Goal: Check status: Check status

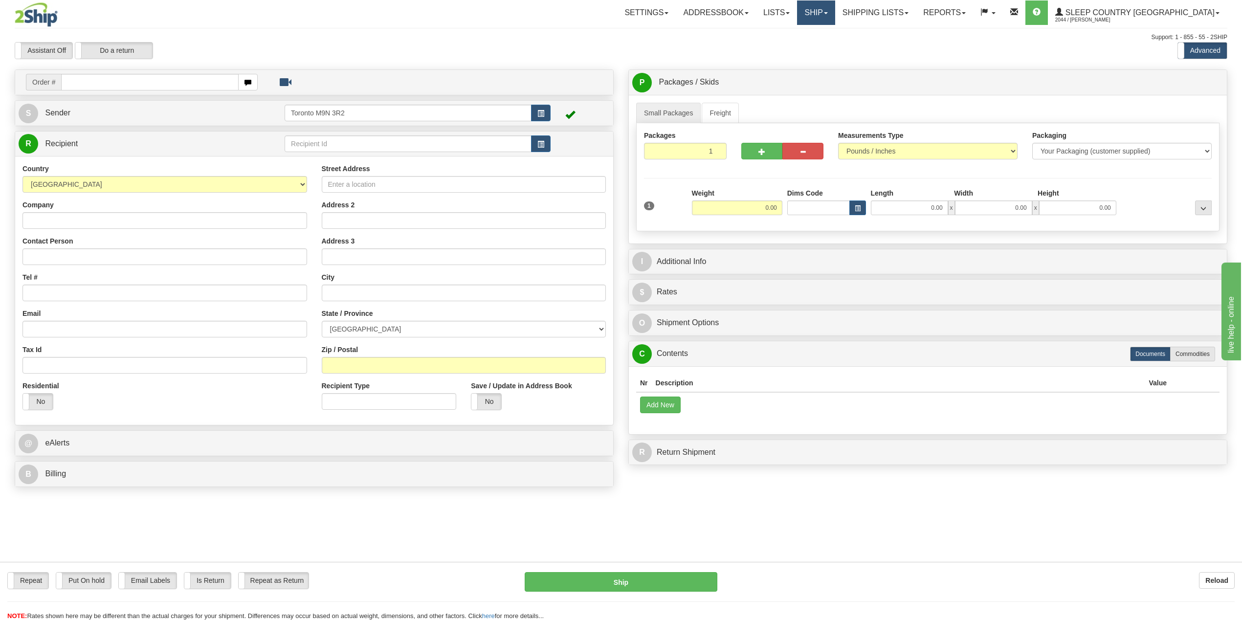
click at [835, 15] on link "Ship" at bounding box center [816, 12] width 38 height 24
click at [825, 44] on span "OnHold / Order Queue" at bounding box center [790, 47] width 69 height 8
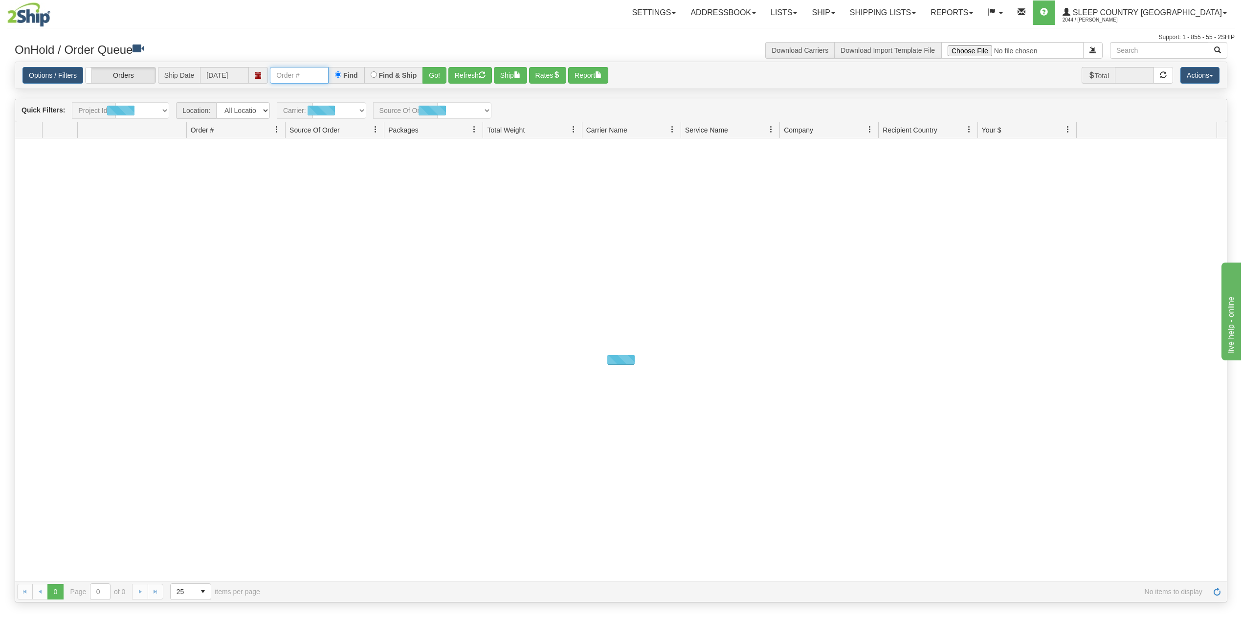
click at [300, 84] on input "text" at bounding box center [299, 75] width 59 height 17
paste input "9002I040979"
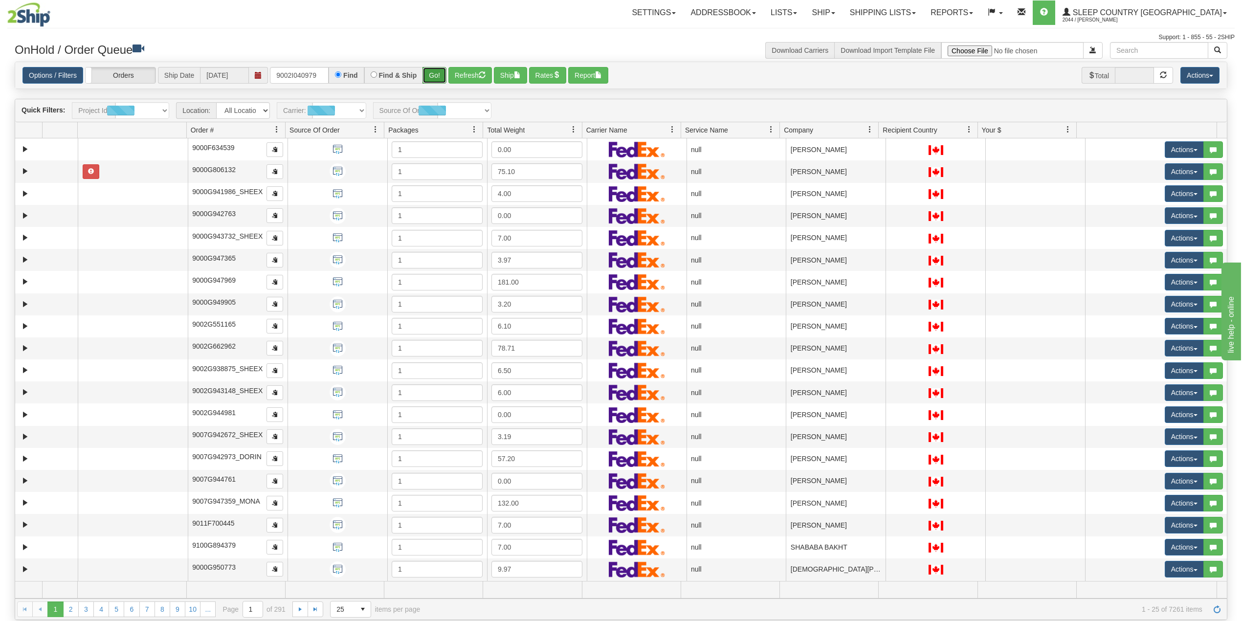
click at [437, 74] on button "Go!" at bounding box center [434, 75] width 24 height 17
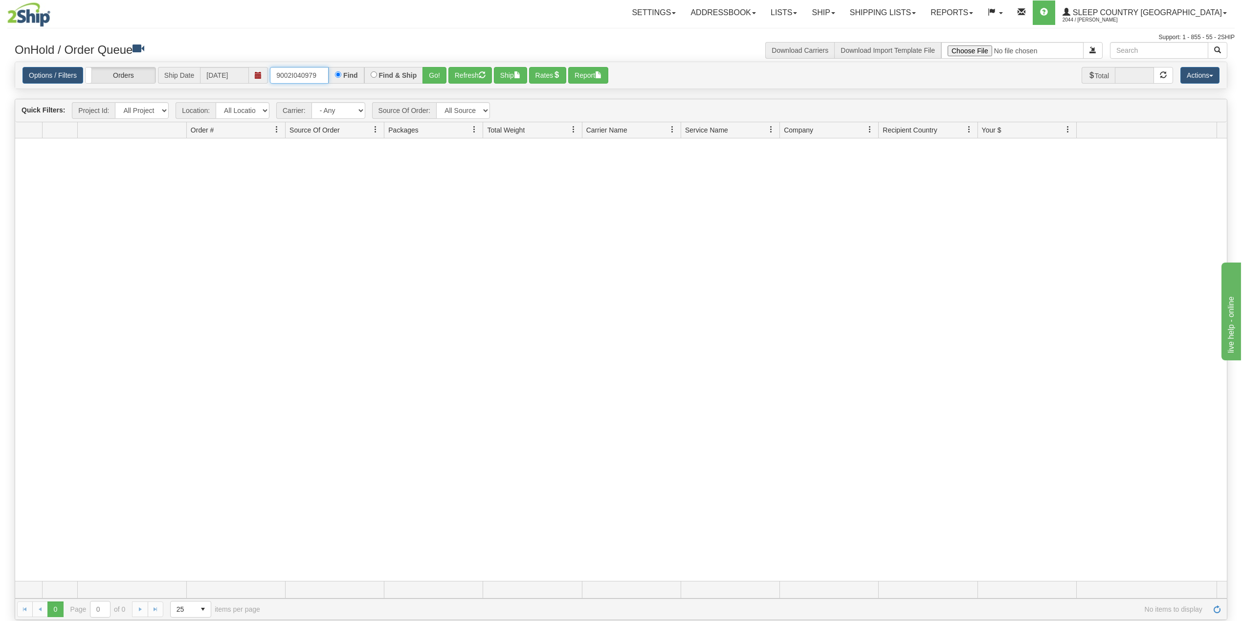
click at [299, 71] on input "9002I040979" at bounding box center [299, 75] width 59 height 17
paste input "0I041446"
type input "9000I041446"
click at [433, 75] on button "Go!" at bounding box center [434, 75] width 24 height 17
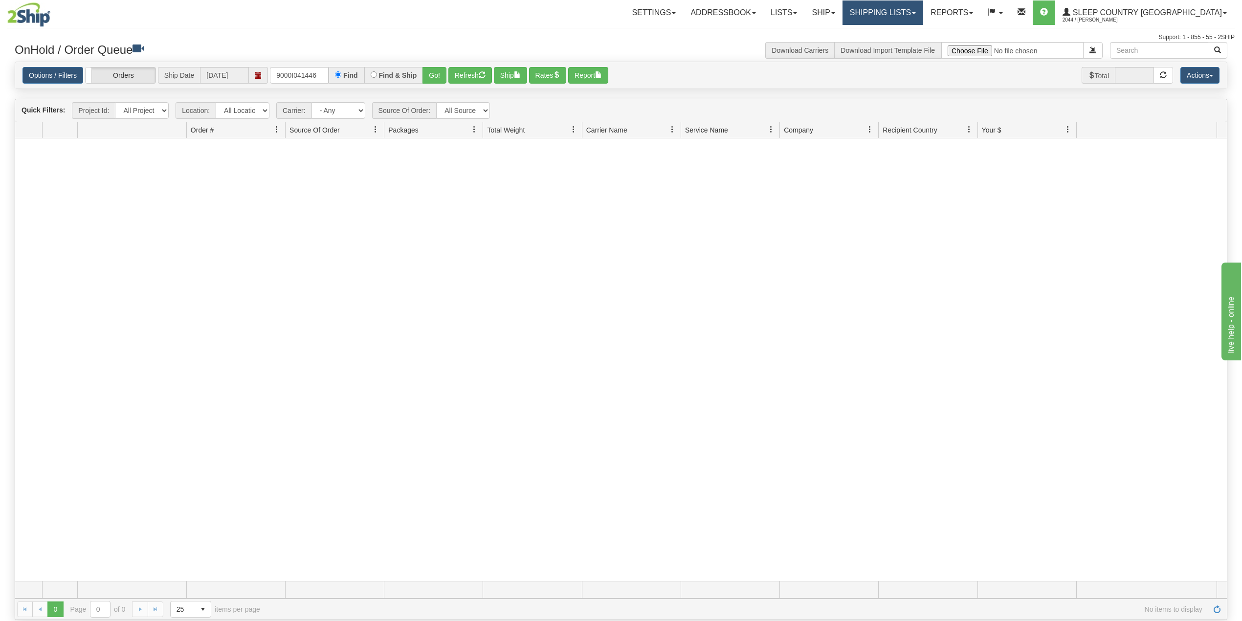
click at [923, 7] on link "Shipping lists" at bounding box center [882, 12] width 81 height 24
click at [913, 47] on span "Search Shipment History" at bounding box center [875, 47] width 76 height 8
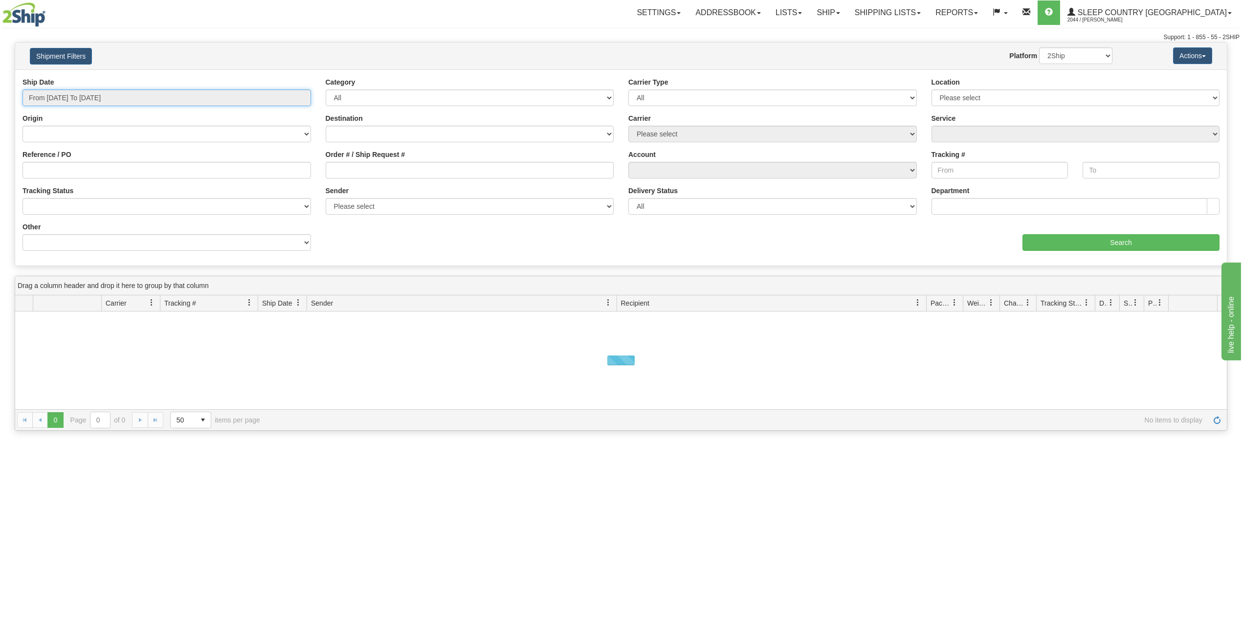
click at [95, 94] on input "From 09/03/2025 To 09/04/2025" at bounding box center [166, 97] width 288 height 17
click at [61, 162] on ul "Today Yesterday Last 7 Days Last 30 Days This Month Last Month Custom" at bounding box center [66, 168] width 78 height 114
click at [59, 169] on li "Last 30 Days" at bounding box center [66, 168] width 78 height 13
type input "From 08/06/2025 To 09/04/2025"
click at [59, 169] on input "Reference / PO" at bounding box center [166, 170] width 288 height 17
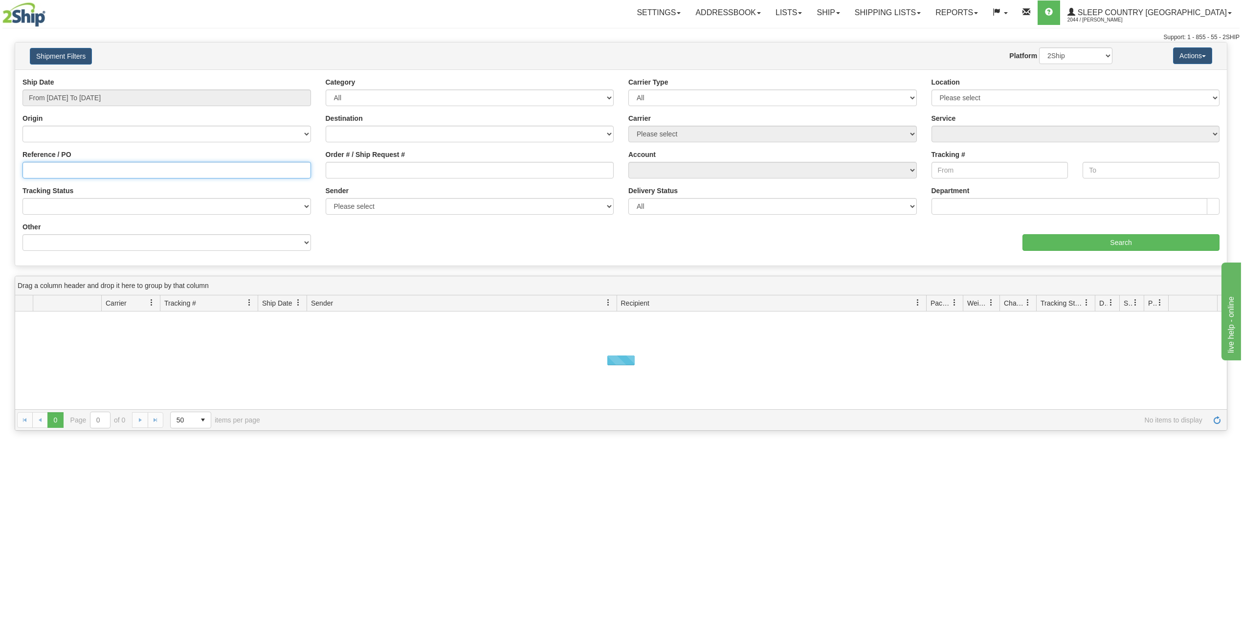
paste input "9000I041446"
click at [87, 162] on input "9000I041446" at bounding box center [166, 170] width 288 height 17
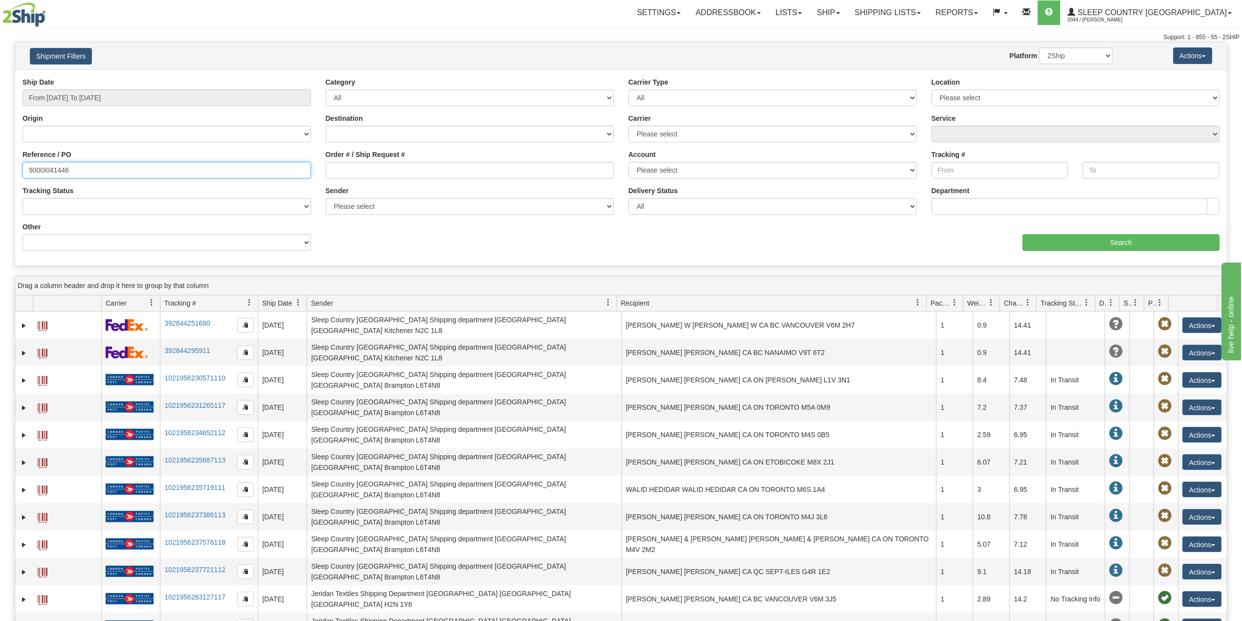
paste input "9000I041446"
type input "9000I041446"
click at [1096, 243] on input "Search" at bounding box center [1120, 242] width 197 height 17
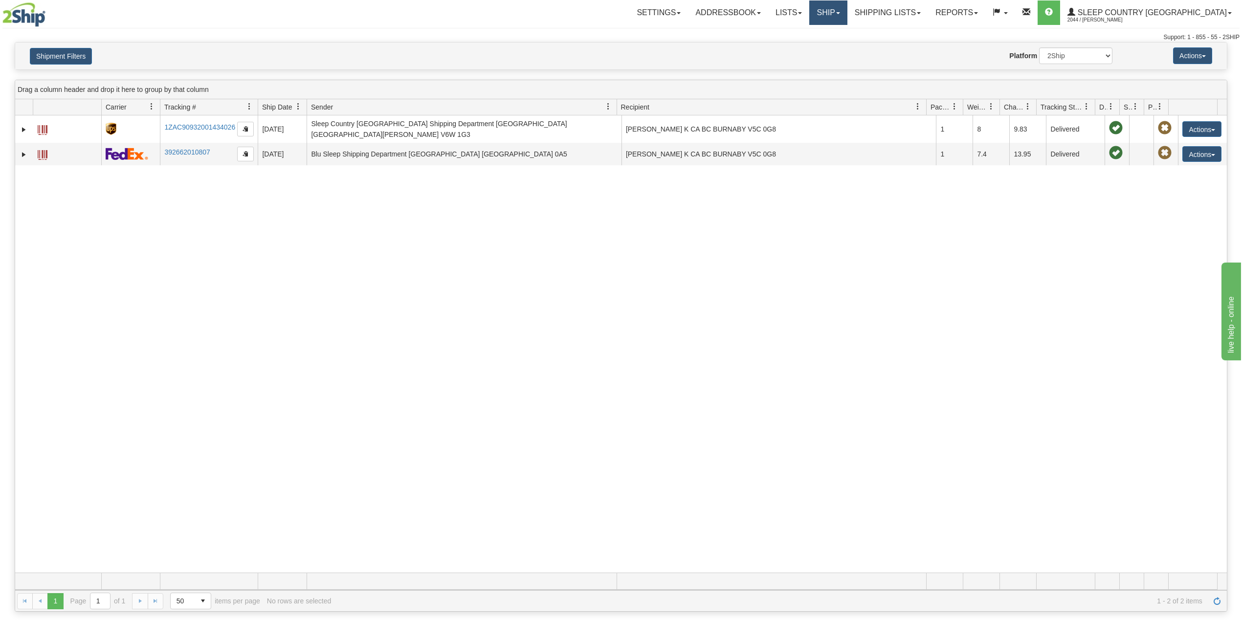
click at [847, 7] on link "Ship" at bounding box center [828, 12] width 38 height 24
click at [837, 44] on span "OnHold / Order Queue" at bounding box center [802, 47] width 69 height 8
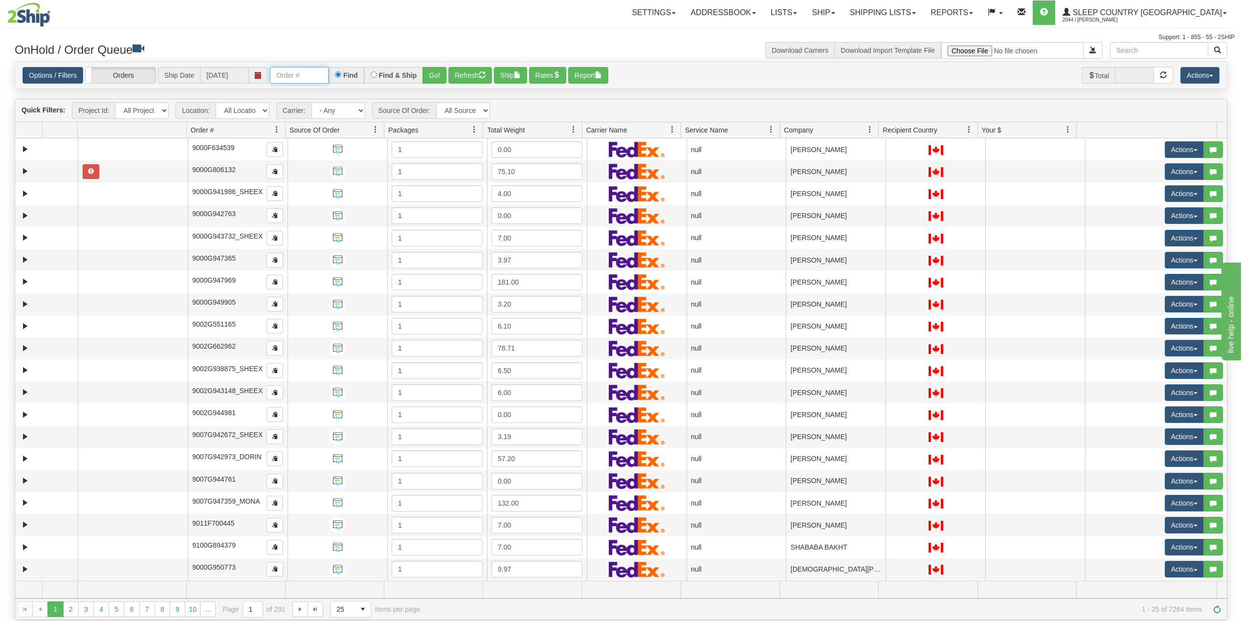
click at [310, 72] on input "text" at bounding box center [299, 75] width 59 height 17
paste input "9007I039952"
type input "9007I039952"
click at [437, 75] on button "Go!" at bounding box center [434, 75] width 24 height 17
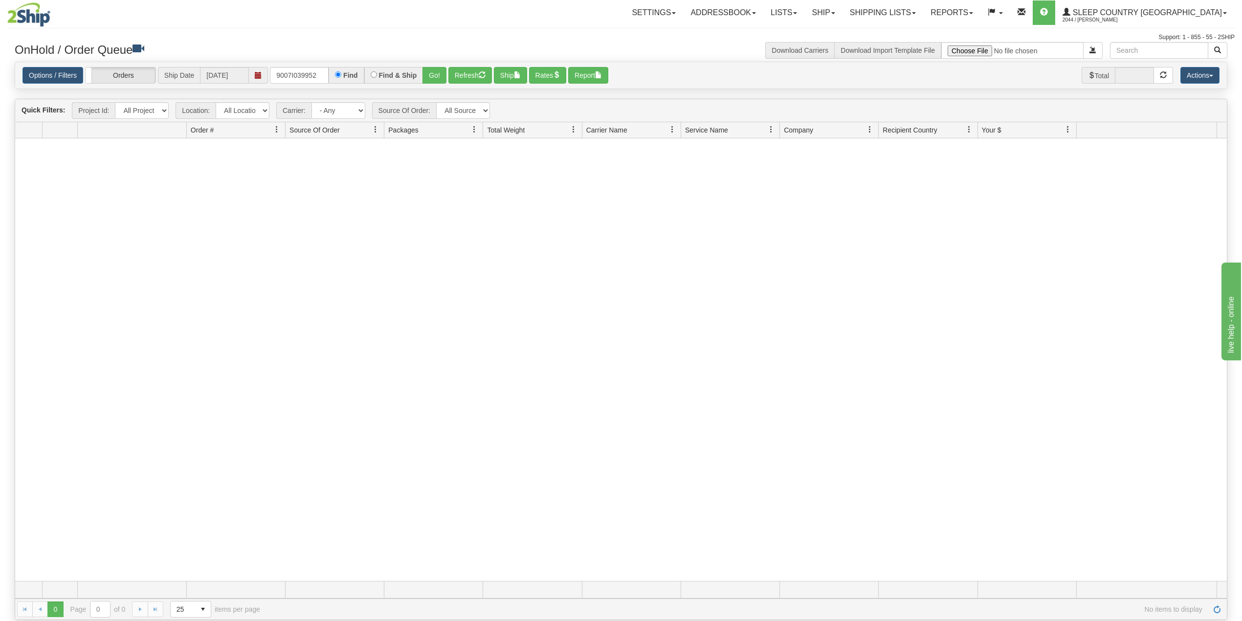
click at [423, 216] on div at bounding box center [620, 359] width 1211 height 442
click at [324, 73] on input "9007I039952" at bounding box center [299, 75] width 59 height 17
click at [916, 7] on link "Shipping lists" at bounding box center [882, 12] width 81 height 24
click at [894, 31] on span "Current Shipments" at bounding box center [865, 34] width 57 height 8
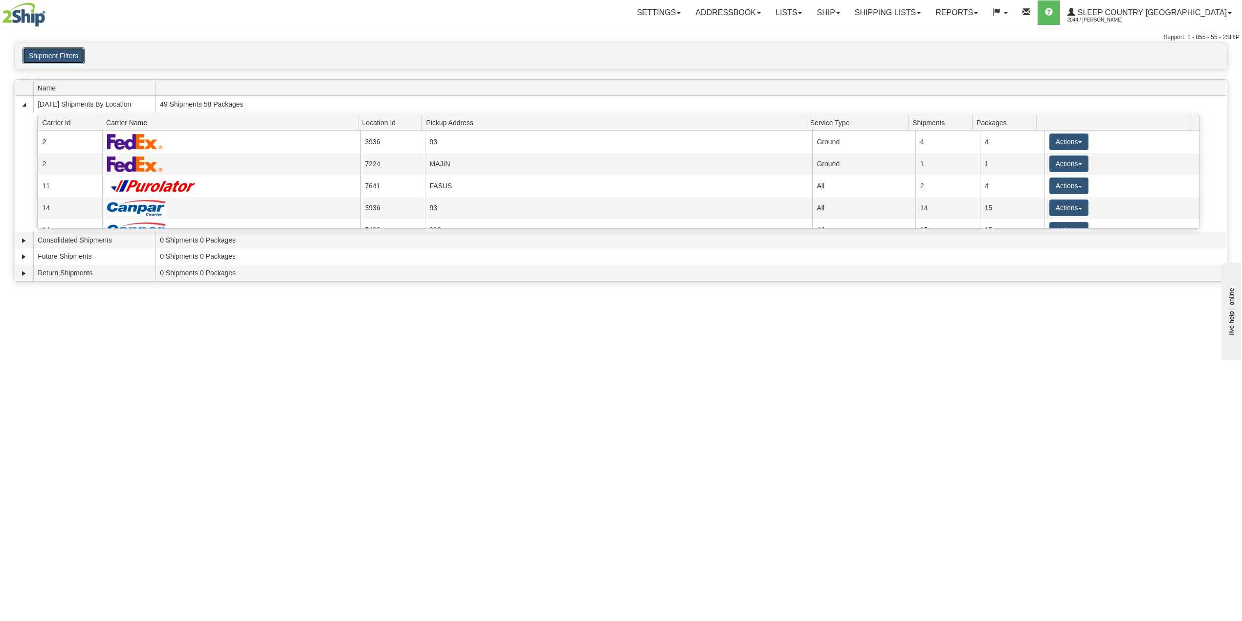
click at [42, 56] on button "Shipment Filters" at bounding box center [53, 55] width 62 height 17
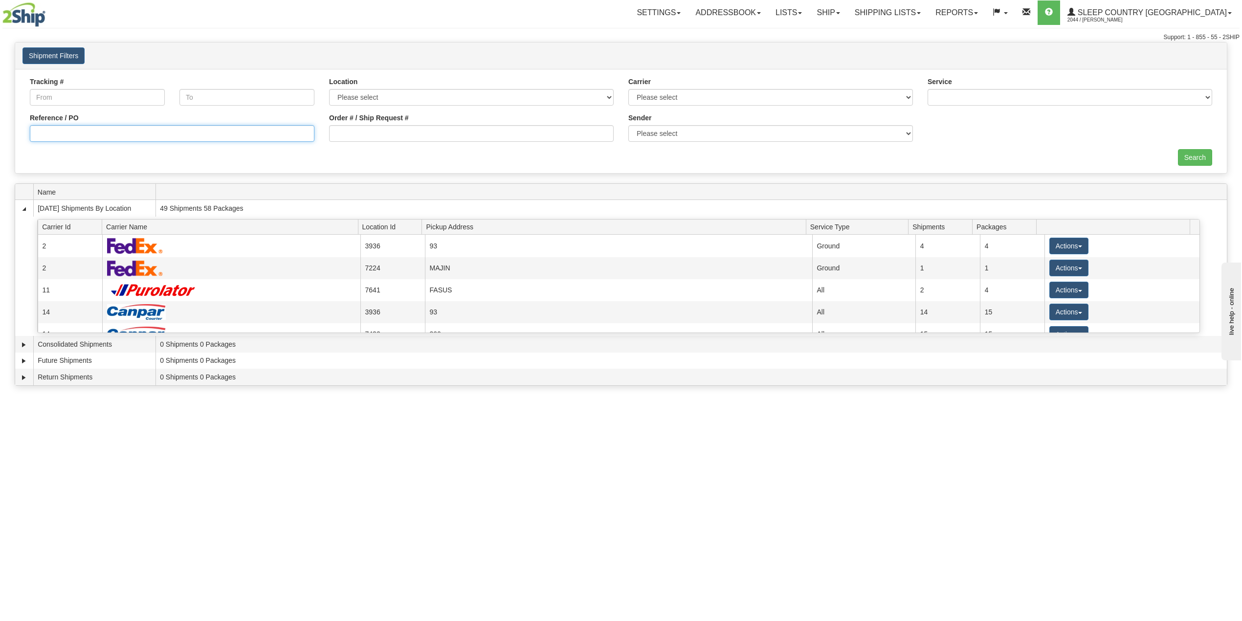
click at [284, 132] on input "Reference / PO" at bounding box center [172, 133] width 285 height 17
paste input "9007I039952"
type input "9007I039952"
click at [1193, 155] on input "Search" at bounding box center [1195, 157] width 34 height 17
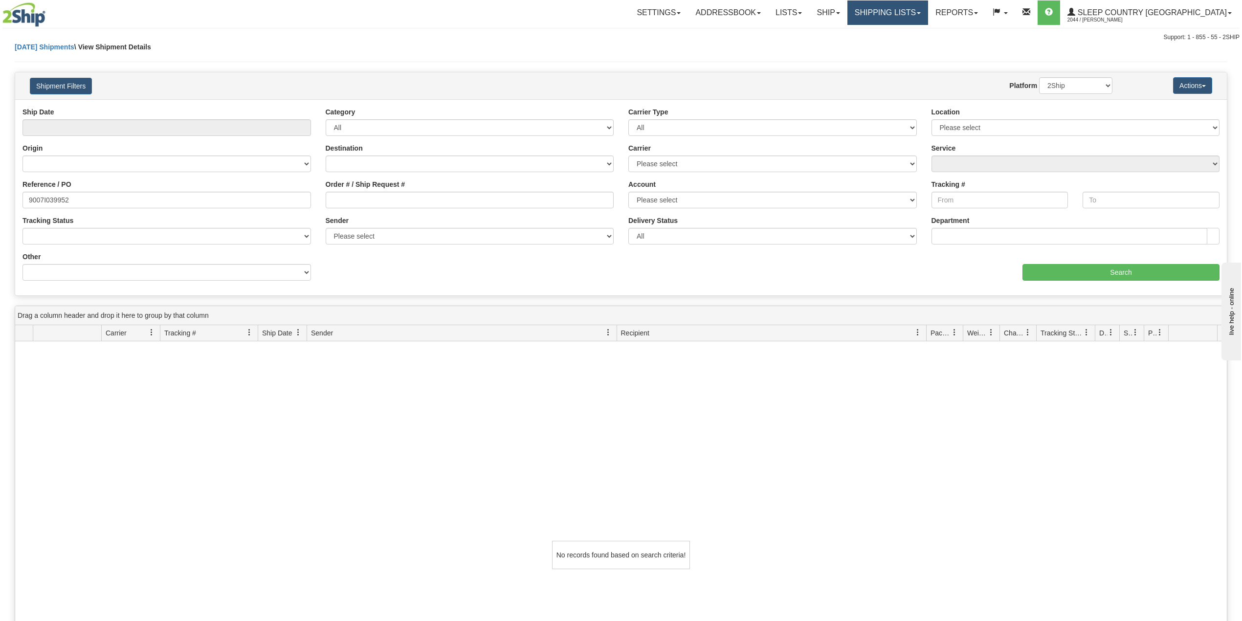
click at [928, 8] on link "Shipping lists" at bounding box center [887, 12] width 81 height 24
click at [899, 32] on span "Current Shipments" at bounding box center [870, 34] width 57 height 8
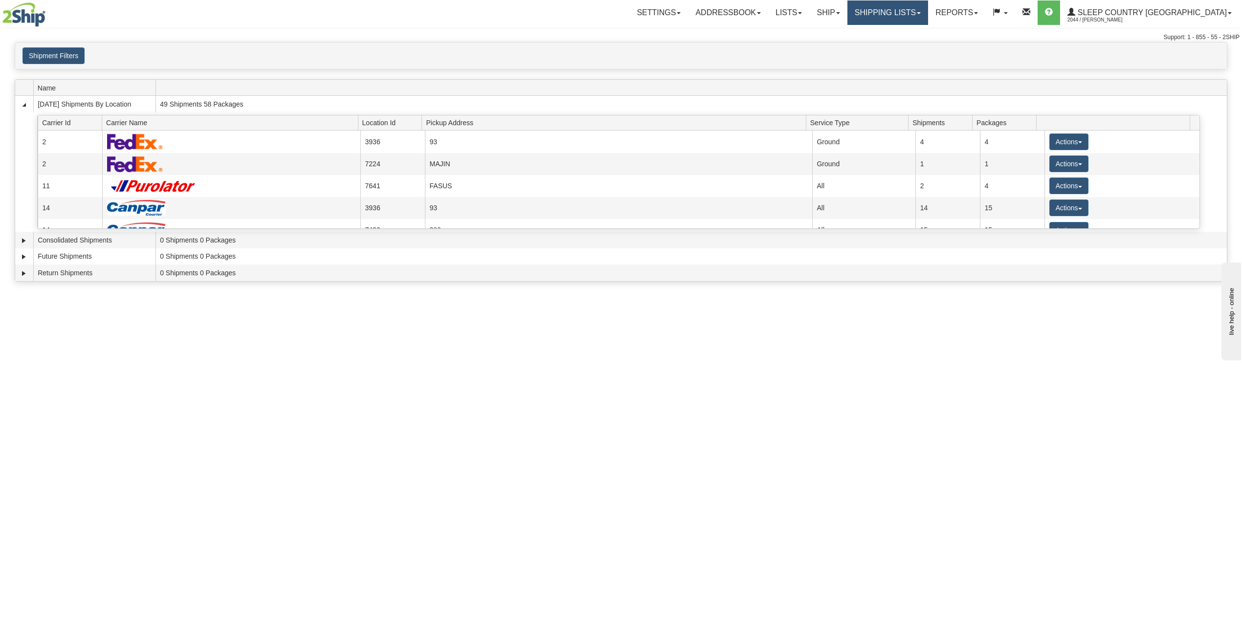
click at [928, 18] on link "Shipping lists" at bounding box center [887, 12] width 81 height 24
click at [912, 45] on span "Search Shipment History" at bounding box center [880, 47] width 76 height 8
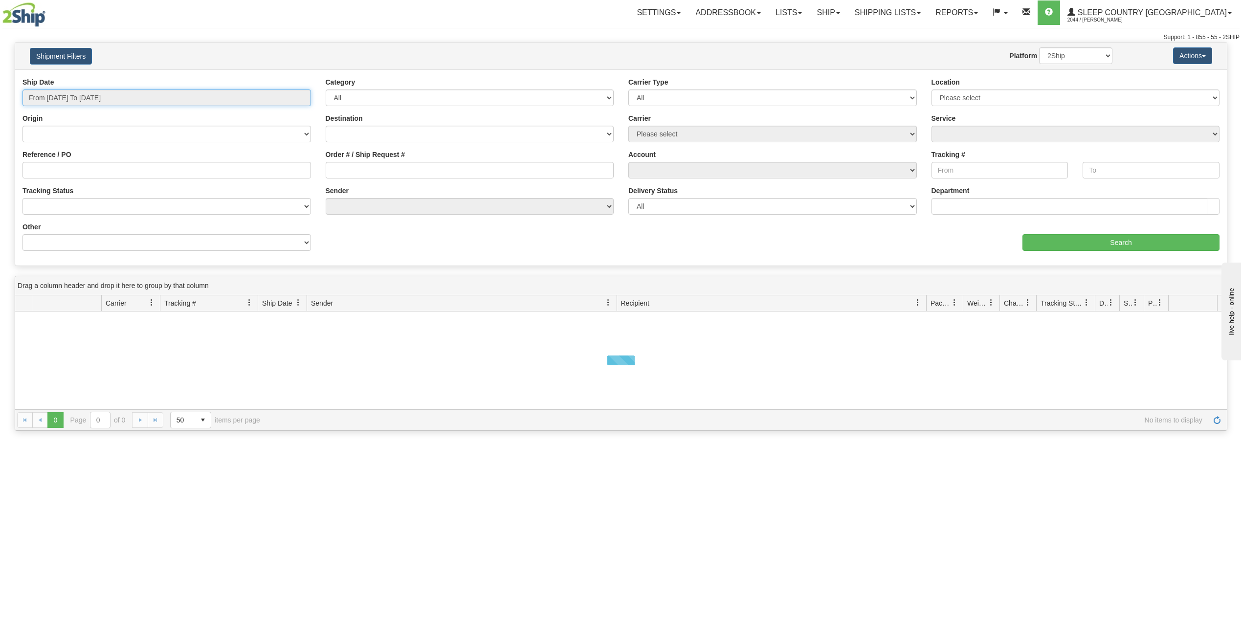
click at [77, 98] on input "From [DATE] To [DATE]" at bounding box center [166, 97] width 288 height 17
click at [65, 169] on li "Last 30 Days" at bounding box center [66, 168] width 78 height 13
type input "From [DATE] To [DATE]"
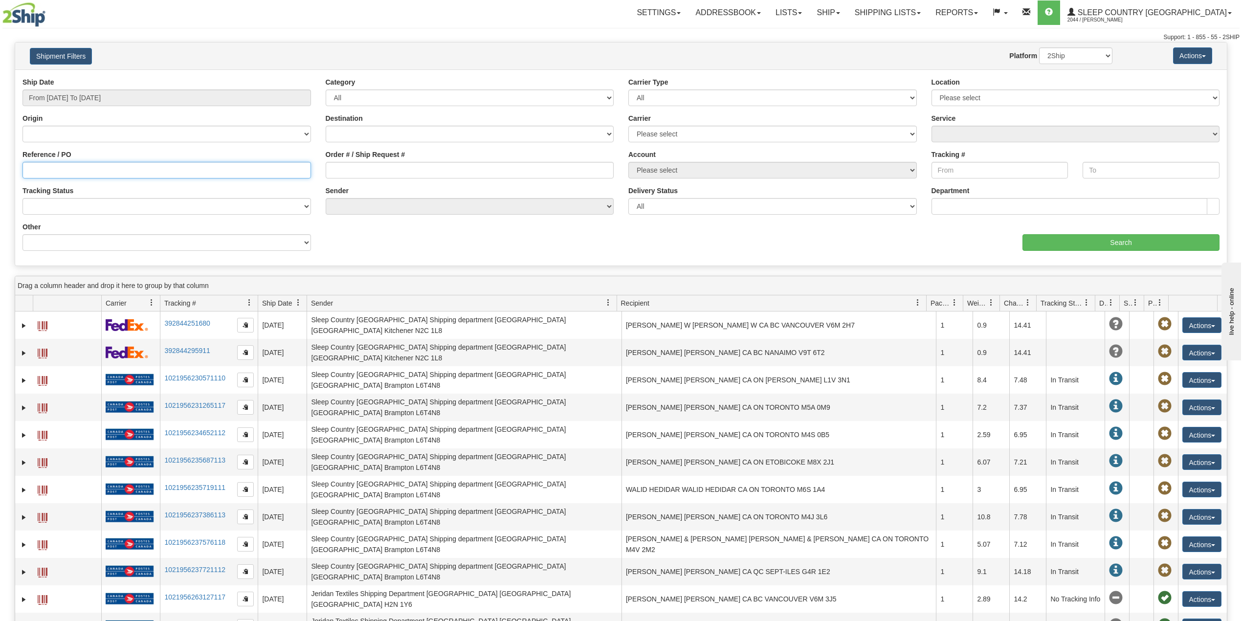
click at [65, 169] on input "Reference / PO" at bounding box center [166, 170] width 288 height 17
paste input "9007I039952"
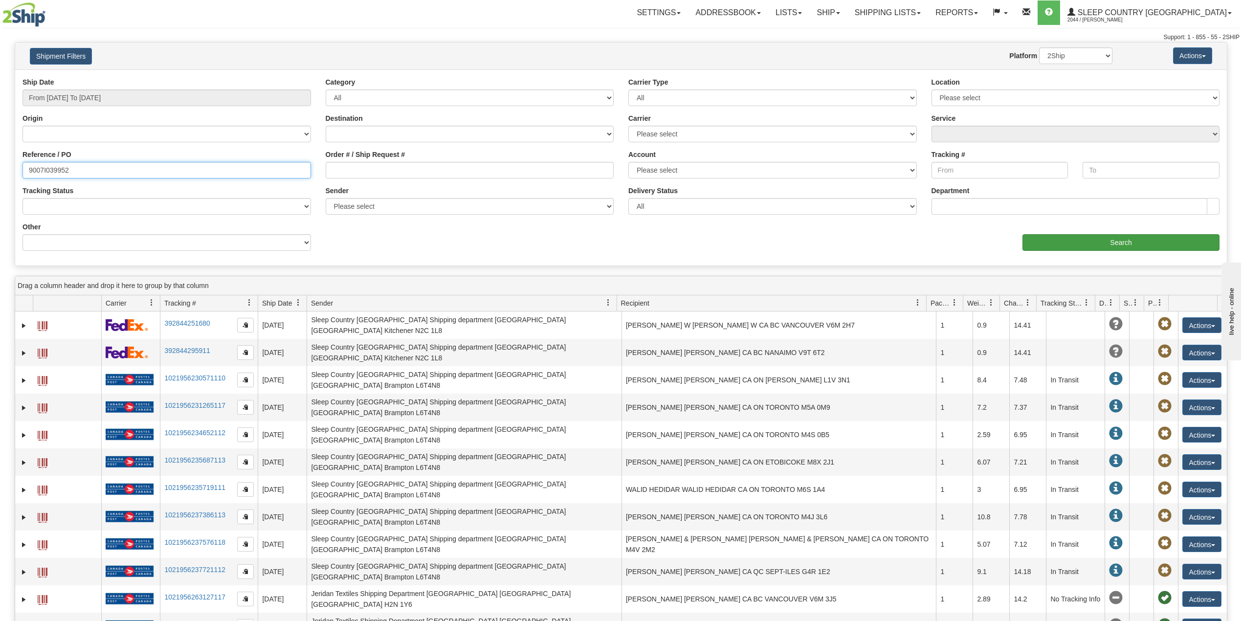
type input "9007I039952"
click at [1123, 239] on input "Search" at bounding box center [1120, 242] width 197 height 17
